Goal: Task Accomplishment & Management: Manage account settings

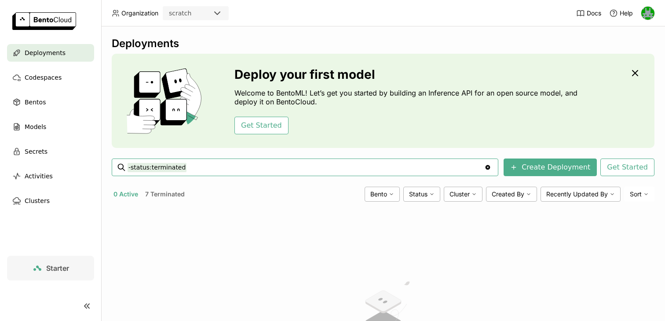
click at [55, 55] on span "Deployments" at bounding box center [45, 53] width 41 height 11
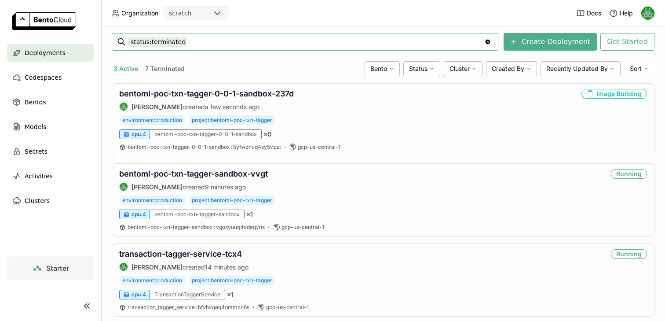
scroll to position [145, 0]
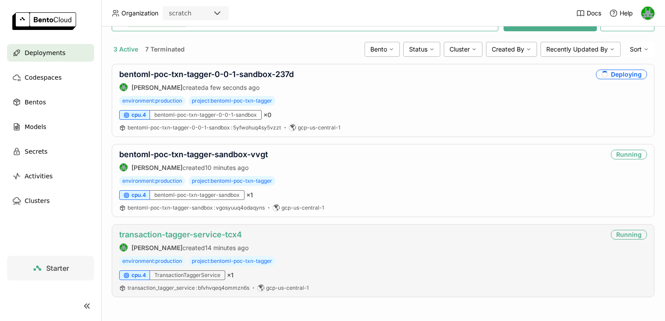
click at [199, 233] on link "transaction-tagger-service-tcx4" at bounding box center [180, 234] width 123 height 9
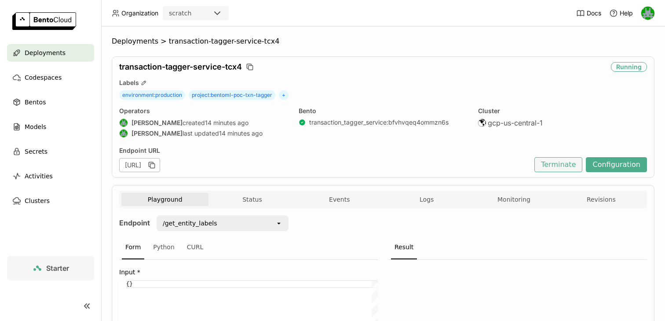
click at [559, 166] on button "Terminate" at bounding box center [559, 164] width 48 height 15
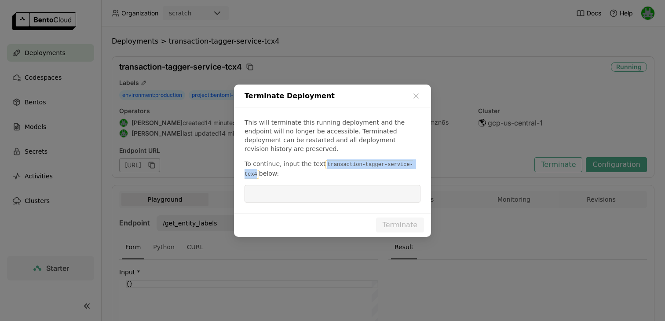
drag, startPoint x: 323, startPoint y: 160, endPoint x: 257, endPoint y: 167, distance: 67.2
click at [257, 167] on code "transaction-tagger-service-tcx4" at bounding box center [329, 169] width 169 height 18
copy code "transaction-tagger-service-tcx4"
click at [275, 189] on input "dialog" at bounding box center [332, 193] width 165 height 17
paste input "transaction-tagger-service-tcx4"
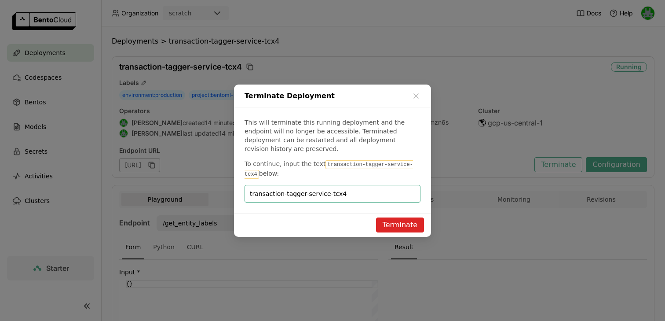
type input "transaction-tagger-service-tcx4"
click at [403, 224] on button "Terminate" at bounding box center [400, 224] width 48 height 15
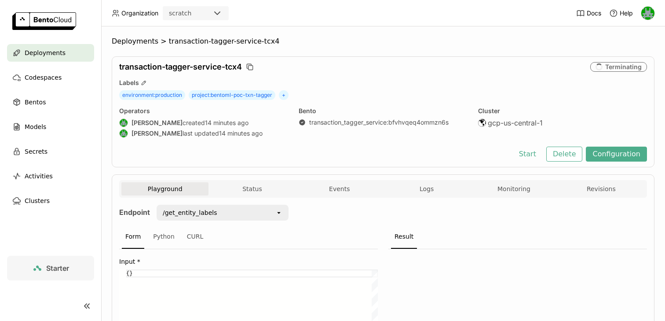
click at [52, 52] on span "Deployments" at bounding box center [45, 53] width 41 height 11
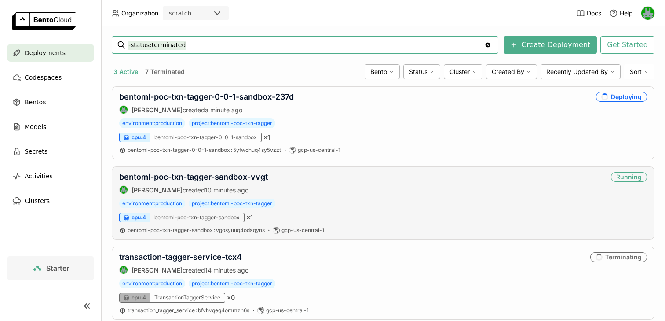
scroll to position [137, 0]
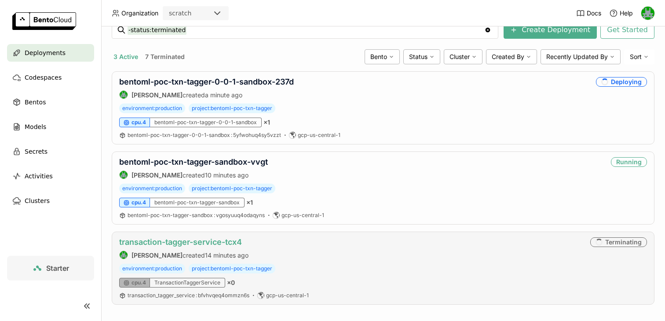
click at [209, 241] on link "transaction-tagger-service-tcx4" at bounding box center [180, 241] width 123 height 9
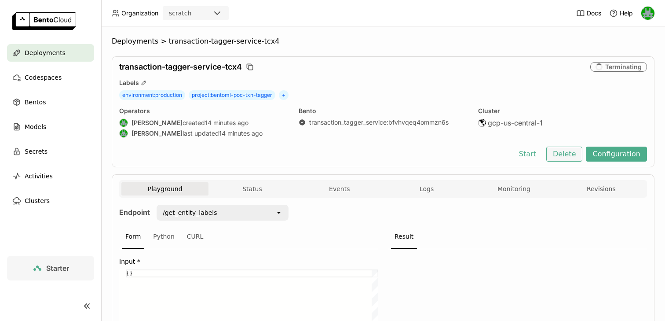
click at [578, 157] on button "Delete" at bounding box center [565, 154] width 37 height 15
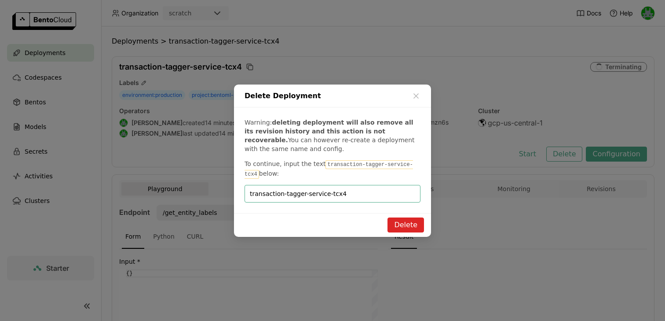
type input "transaction-tagger-service-tcx4"
click at [412, 222] on button "Delete" at bounding box center [406, 224] width 37 height 15
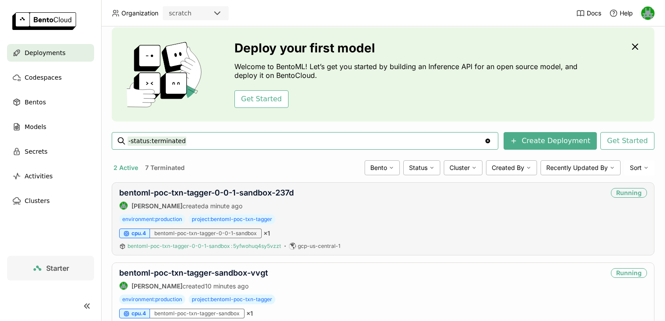
scroll to position [39, 0]
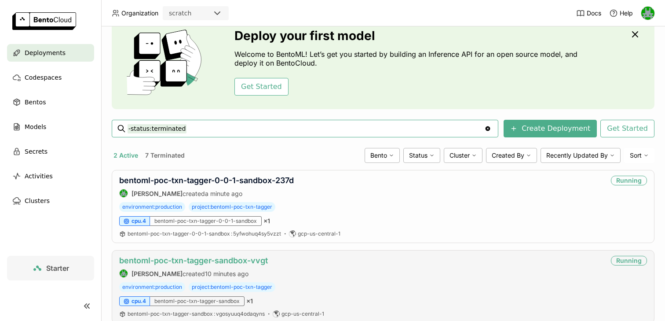
click at [193, 256] on link "bentoml-poc-txn-tagger-sandbox-vvgt" at bounding box center [193, 260] width 149 height 9
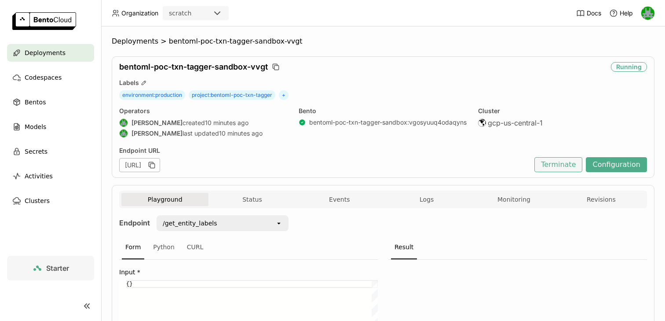
click at [563, 165] on button "Terminate" at bounding box center [559, 164] width 48 height 15
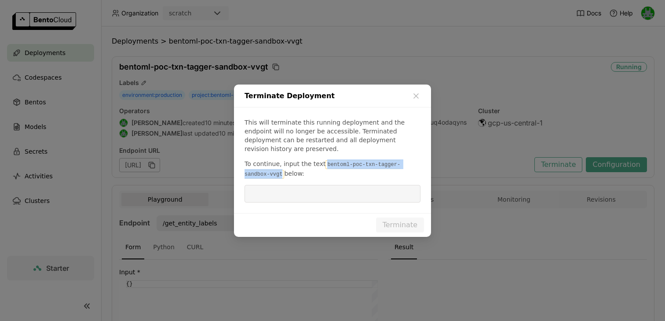
drag, startPoint x: 323, startPoint y: 162, endPoint x: 283, endPoint y: 168, distance: 40.5
click at [283, 168] on code "bentoml-poc-txn-tagger-sandbox-vvgt" at bounding box center [323, 169] width 156 height 18
copy code "bentoml-poc-txn-tagger-sandbox-vvgt"
click at [281, 195] on input "dialog" at bounding box center [332, 193] width 165 height 17
paste input "bentoml-poc-txn-tagger-sandbox-vvgt"
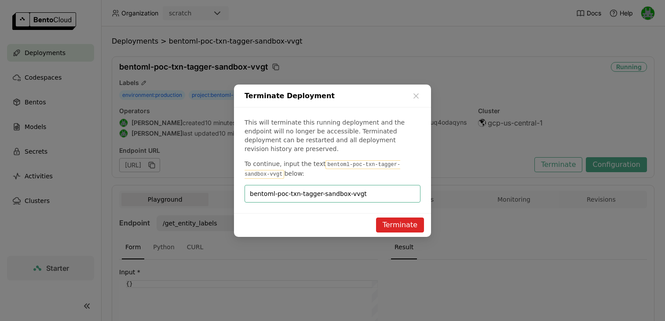
type input "bentoml-poc-txn-tagger-sandbox-vvgt"
click at [391, 221] on button "Terminate" at bounding box center [400, 224] width 48 height 15
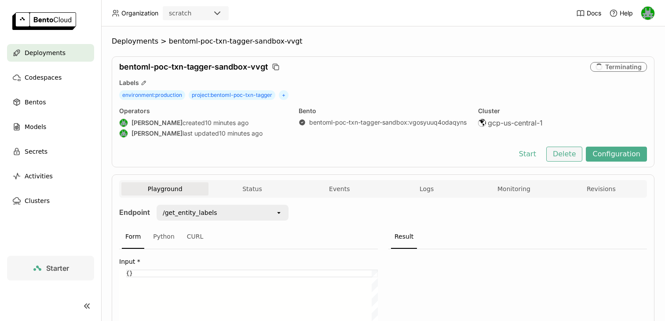
click at [574, 154] on button "Delete" at bounding box center [565, 154] width 37 height 15
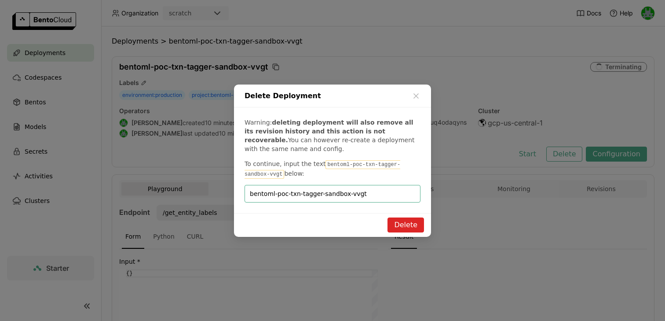
type input "bentoml-poc-txn-tagger-sandbox-vvgt"
click at [398, 222] on button "Delete" at bounding box center [406, 224] width 37 height 15
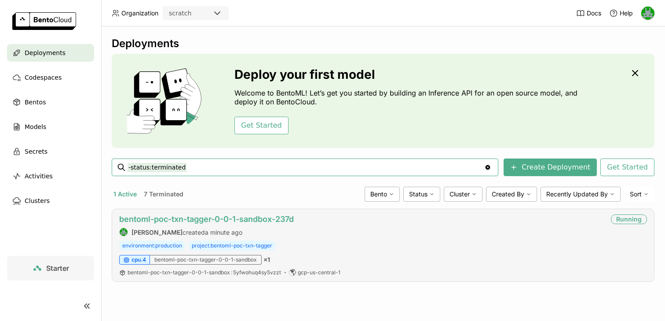
click at [158, 217] on link "bentoml-poc-txn-tagger-0-0-1-sandbox-237d" at bounding box center [206, 218] width 175 height 9
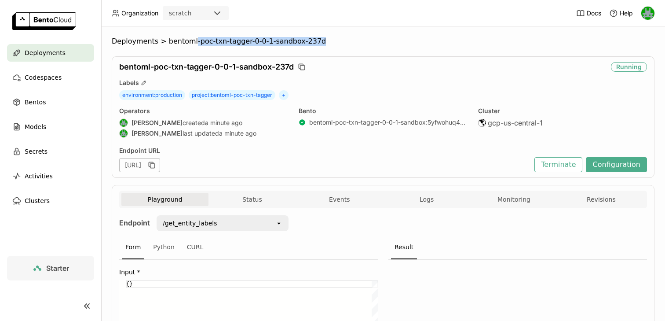
drag, startPoint x: 321, startPoint y: 38, endPoint x: 189, endPoint y: 37, distance: 132.0
click at [189, 37] on ol "Deployments > bentoml-poc-txn-tagger-0-0-1-sandbox-237d" at bounding box center [383, 41] width 543 height 9
click at [173, 43] on span "bentoml-poc-txn-tagger-0-0-1-sandbox-237d" at bounding box center [247, 41] width 157 height 9
click at [176, 43] on span "bentoml-poc-txn-tagger-0-0-1-sandbox-237d" at bounding box center [247, 41] width 157 height 9
click at [178, 43] on span "bentoml-poc-txn-tagger-0-0-1-sandbox-237d" at bounding box center [247, 41] width 157 height 9
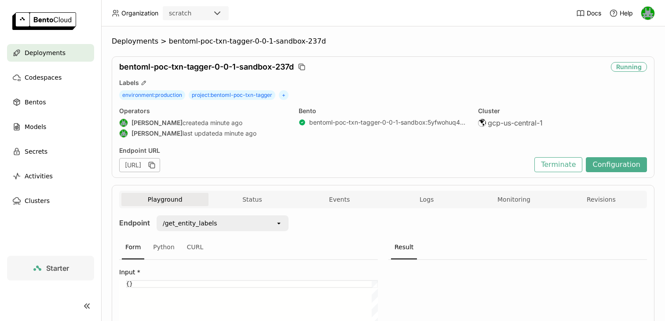
click at [183, 42] on span "bentoml-poc-txn-tagger-0-0-1-sandbox-237d" at bounding box center [247, 41] width 157 height 9
click at [551, 163] on button "Terminate" at bounding box center [559, 164] width 48 height 15
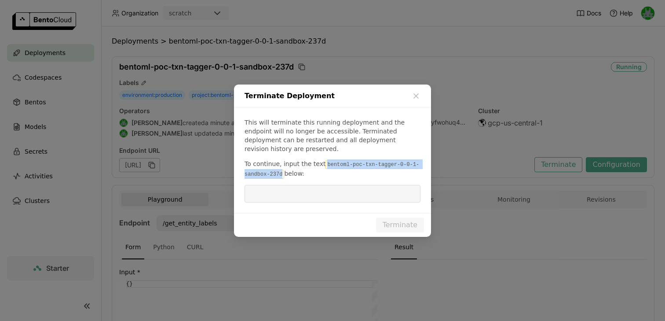
drag, startPoint x: 323, startPoint y: 160, endPoint x: 284, endPoint y: 167, distance: 39.9
click at [284, 167] on code "bentoml-poc-txn-tagger-0-0-1-sandbox-237d" at bounding box center [332, 169] width 175 height 18
copy code "bentoml-poc-txn-tagger-0-0-1-sandbox-237d"
click at [284, 185] on input "dialog" at bounding box center [332, 193] width 165 height 17
paste input "bentoml-poc-txn-tagger-0-0-1-sandbox-237d"
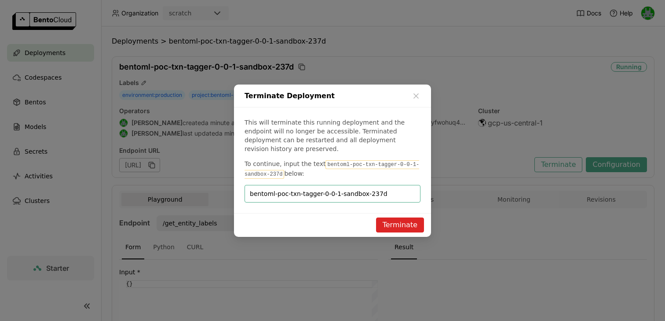
type input "bentoml-poc-txn-tagger-0-0-1-sandbox-237d"
click at [382, 217] on button "Terminate" at bounding box center [400, 224] width 48 height 15
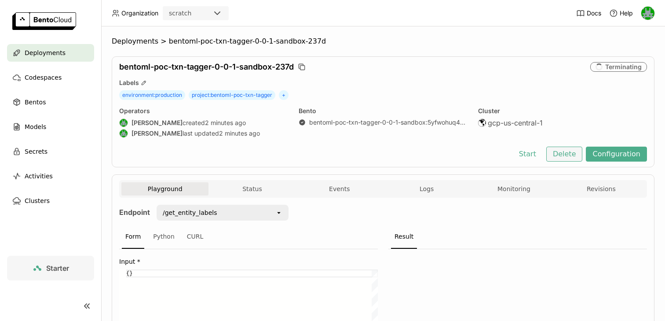
click at [564, 158] on button "Delete" at bounding box center [565, 154] width 37 height 15
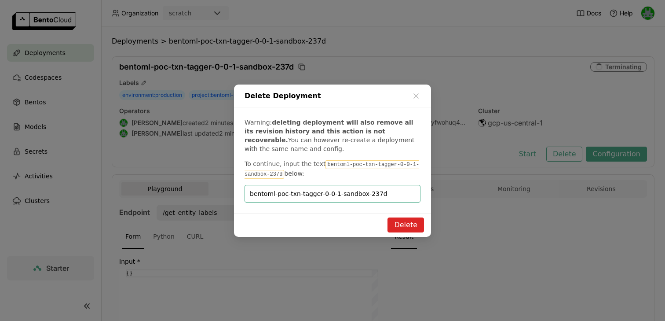
type input "bentoml-poc-txn-tagger-0-0-1-sandbox-237d"
click at [406, 230] on button "Delete" at bounding box center [406, 224] width 37 height 15
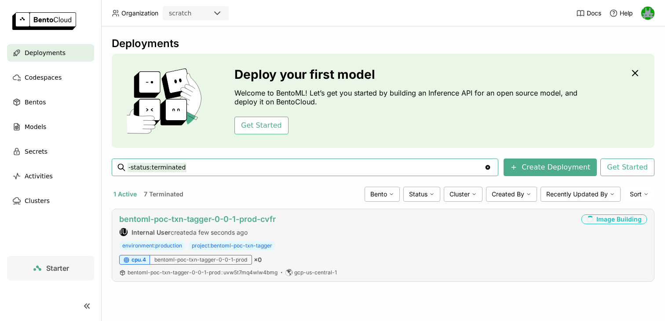
click at [186, 218] on link "bentoml-poc-txn-tagger-0-0-1-prod-cvfr" at bounding box center [197, 218] width 157 height 9
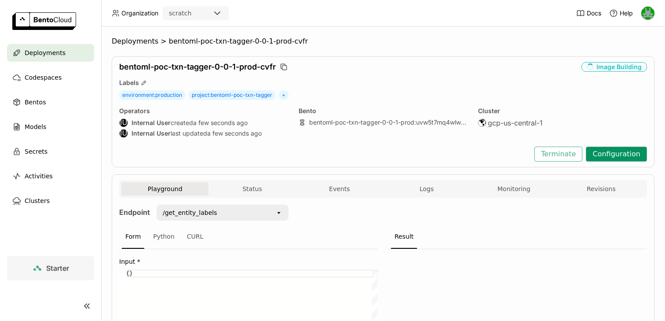
click at [619, 152] on button "Configuration" at bounding box center [616, 154] width 61 height 15
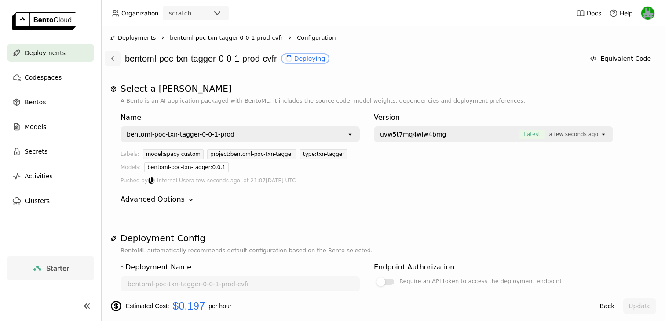
click at [111, 58] on icon at bounding box center [112, 58] width 7 height 7
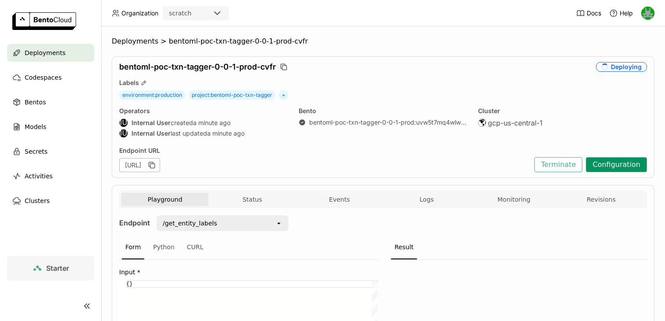
click at [609, 165] on button "Configuration" at bounding box center [616, 164] width 61 height 15
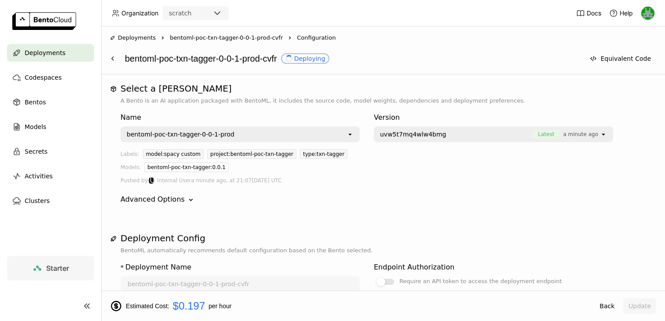
click at [606, 136] on icon "open" at bounding box center [603, 134] width 7 height 7
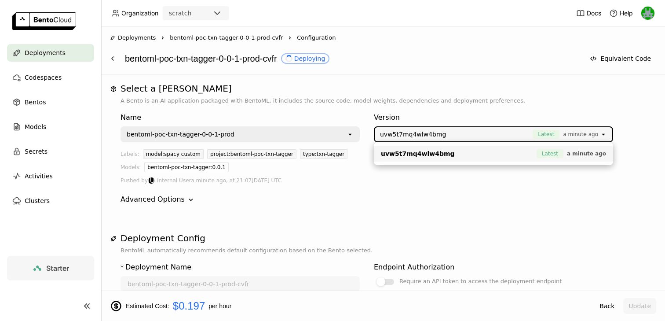
click at [606, 136] on icon "open" at bounding box center [603, 134] width 7 height 7
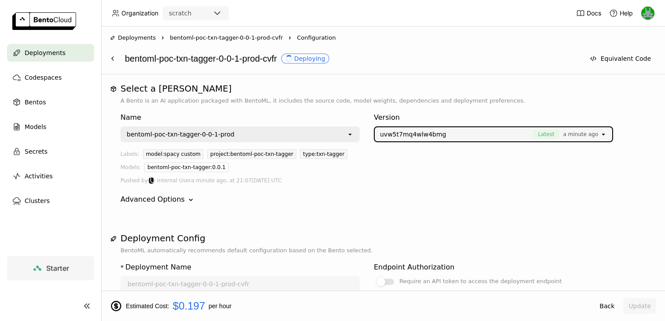
click at [556, 102] on p "A Bento is an AI application packaged with BentoML, it includes the source code…" at bounding box center [383, 100] width 525 height 9
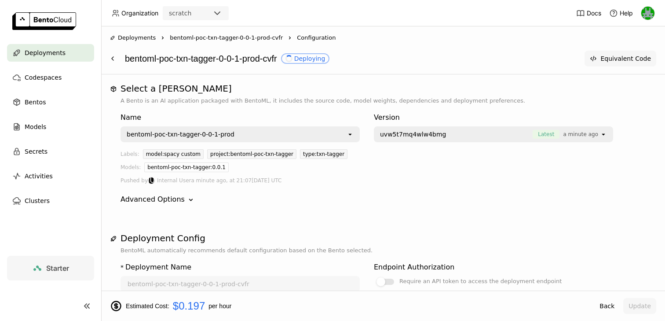
click at [612, 60] on button "Equivalent Code" at bounding box center [621, 59] width 72 height 16
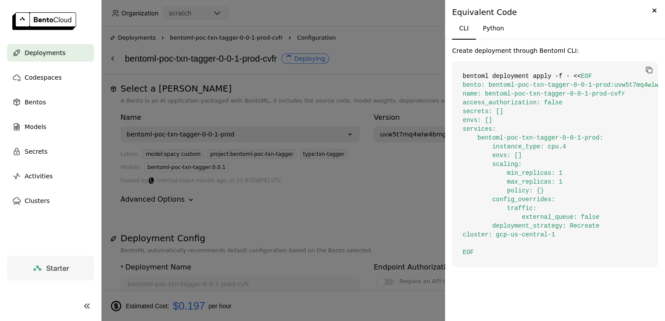
click at [515, 100] on span "EOF bento: bentoml-poc-txn-tagger-0-0-1-prod:uvw5t7mq4wlw4bmg name: bentoml-poc…" at bounding box center [568, 164] width 211 height 183
copy span "access_authorization"
click at [312, 199] on div at bounding box center [332, 160] width 665 height 321
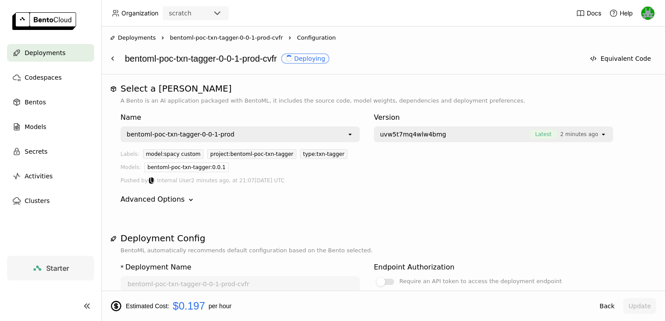
click at [49, 54] on span "Deployments" at bounding box center [45, 53] width 41 height 11
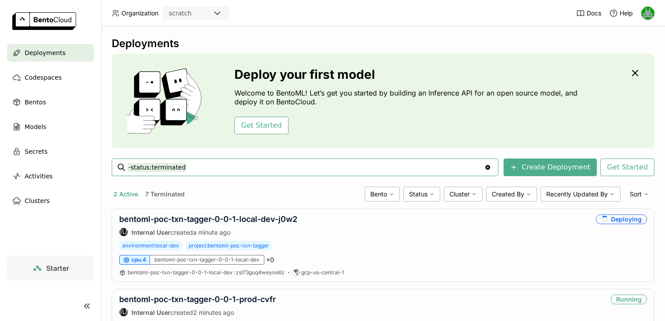
scroll to position [65, 0]
